Goal: Information Seeking & Learning: Learn about a topic

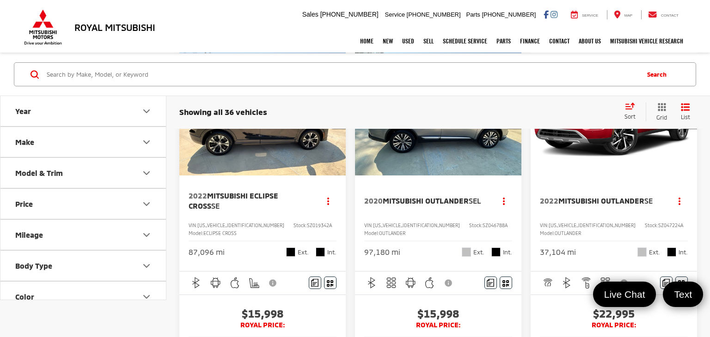
scroll to position [74, 0]
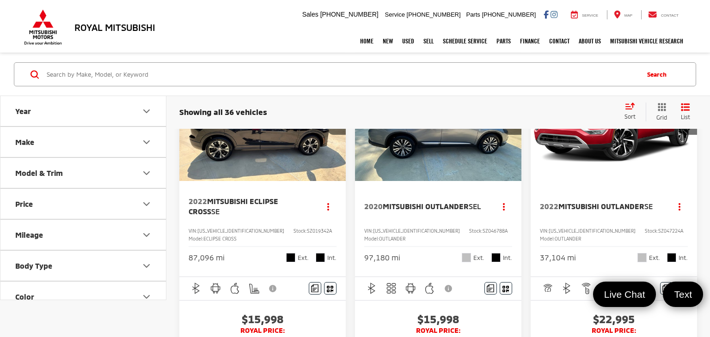
click at [267, 204] on span "Mitsubishi Eclipse Cross" at bounding box center [234, 206] width 90 height 19
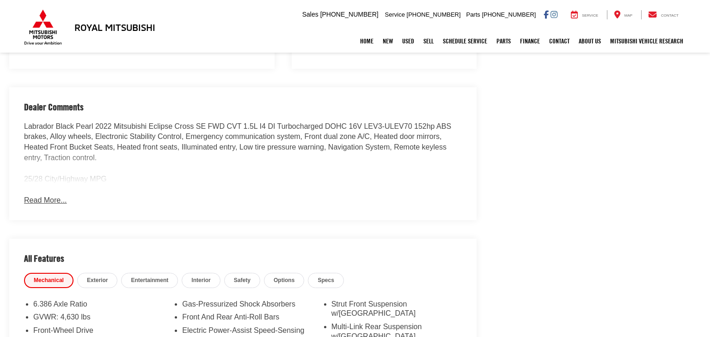
scroll to position [633, 0]
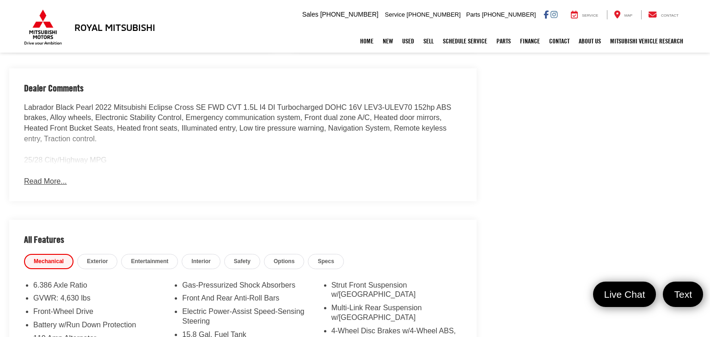
click at [50, 177] on button "Read More..." at bounding box center [45, 182] width 43 height 11
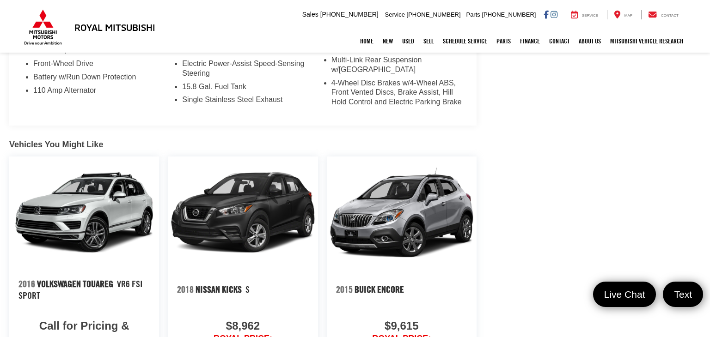
scroll to position [841, 0]
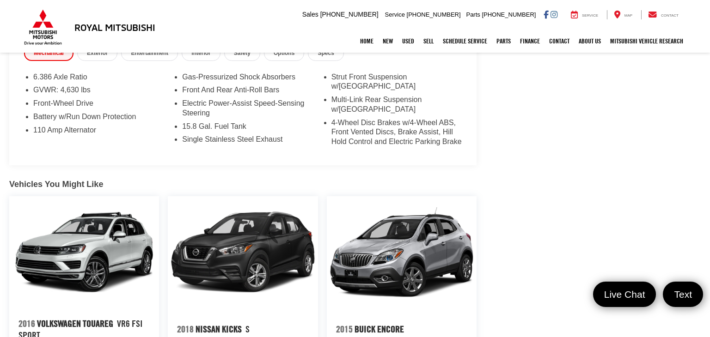
click at [698, 185] on link "✕" at bounding box center [697, 185] width 11 height 11
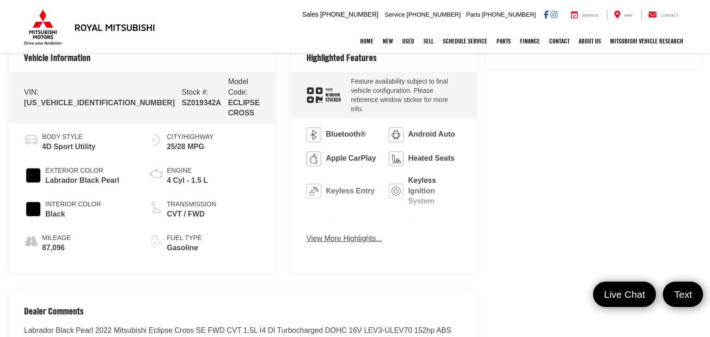
scroll to position [406, 0]
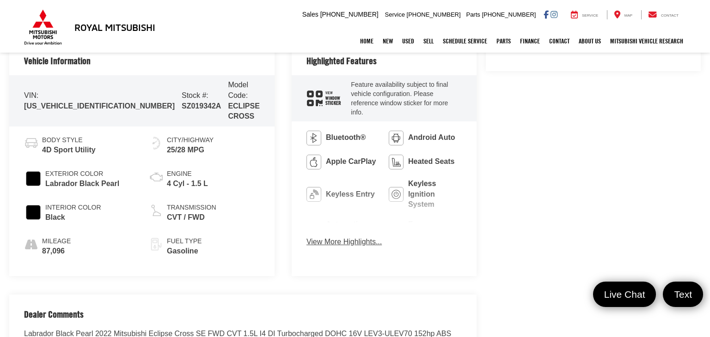
click at [318, 237] on button "View More Highlights..." at bounding box center [343, 242] width 75 height 11
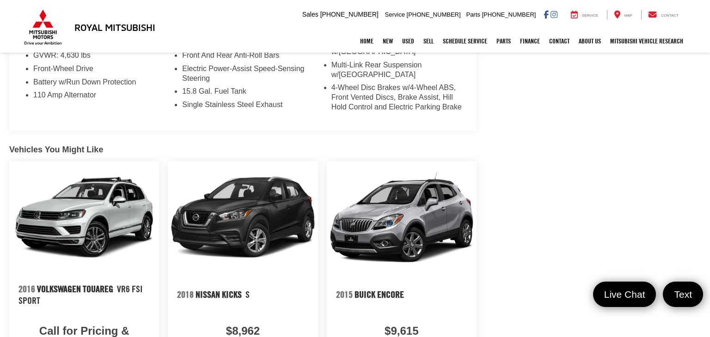
scroll to position [1046, 0]
click at [628, 292] on span "Live Chat" at bounding box center [624, 295] width 55 height 14
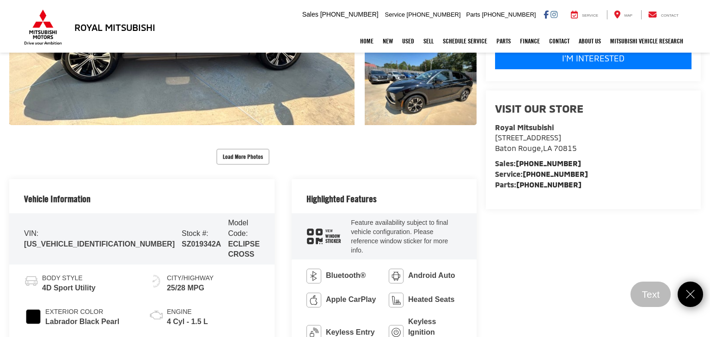
scroll to position [267, 0]
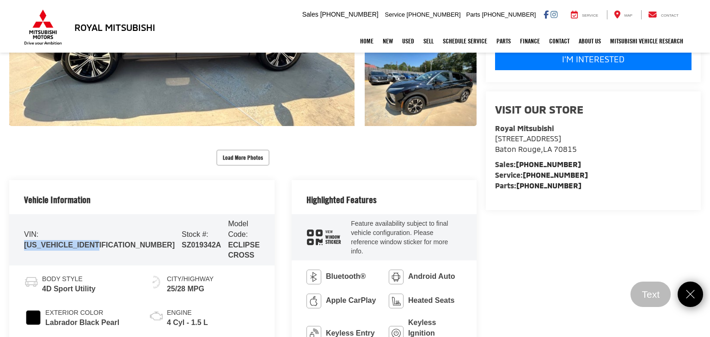
drag, startPoint x: 103, startPoint y: 234, endPoint x: 24, endPoint y: 234, distance: 78.6
click at [24, 241] on span "[US_VEHICLE_IDENTIFICATION_NUMBER]" at bounding box center [99, 245] width 151 height 8
click at [53, 241] on span "[US_VEHICLE_IDENTIFICATION_NUMBER]" at bounding box center [99, 245] width 151 height 8
drag, startPoint x: 25, startPoint y: 234, endPoint x: 104, endPoint y: 236, distance: 78.6
click at [104, 236] on div "VIN: [US_VEHICLE_IDENTIFICATION_NUMBER] Stock #: SZ019342A Model Code: ECLIPSE …" at bounding box center [141, 239] width 265 height 51
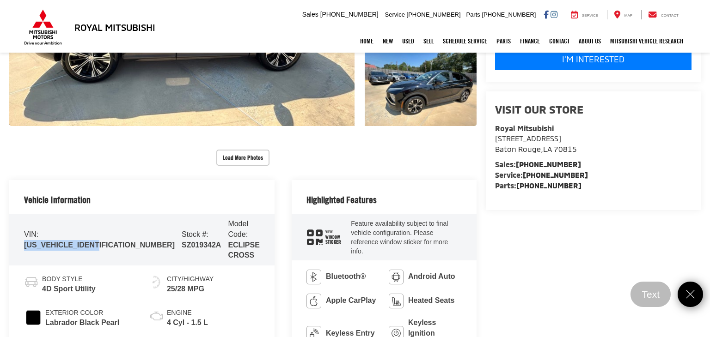
copy span "[US_VEHICLE_IDENTIFICATION_NUMBER]"
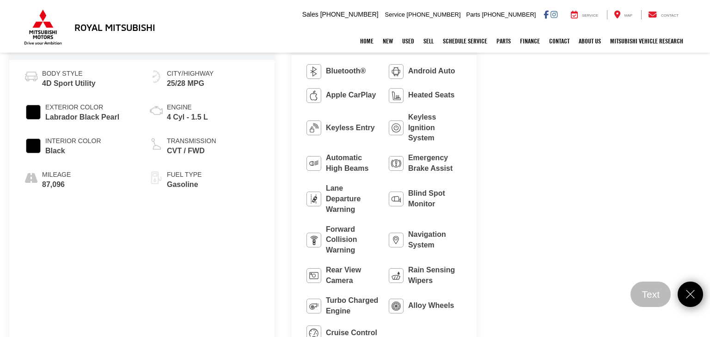
scroll to position [479, 0]
